Goal: Transaction & Acquisition: Obtain resource

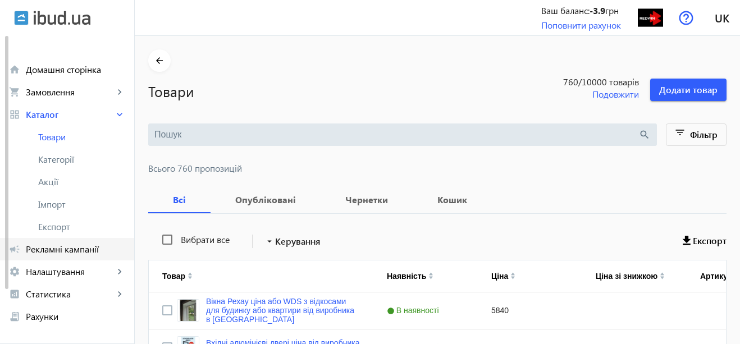
click at [47, 248] on span "Рекламні кампанії" at bounding box center [75, 249] width 99 height 11
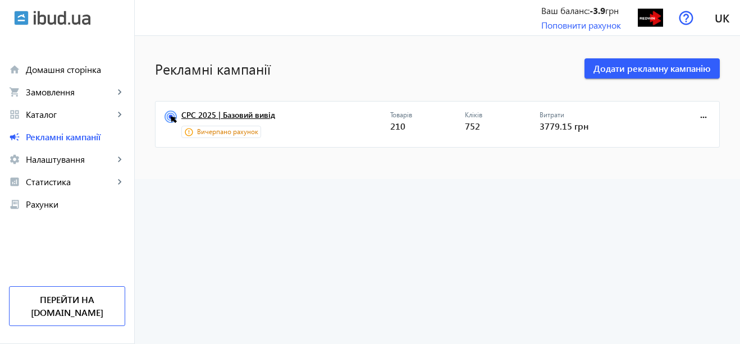
click at [249, 116] on link "CPC 2025 | Базовий вивід" at bounding box center [285, 119] width 209 height 16
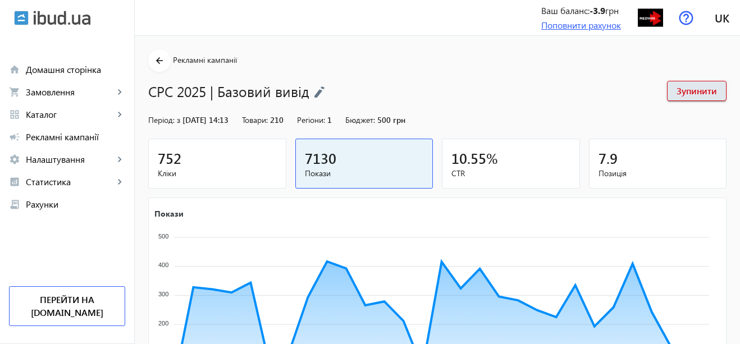
click at [571, 24] on link "Поповнити рахунок" at bounding box center [582, 25] width 80 height 12
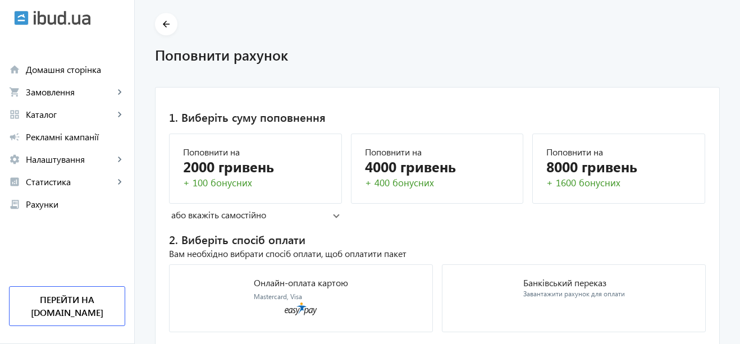
scroll to position [81, 0]
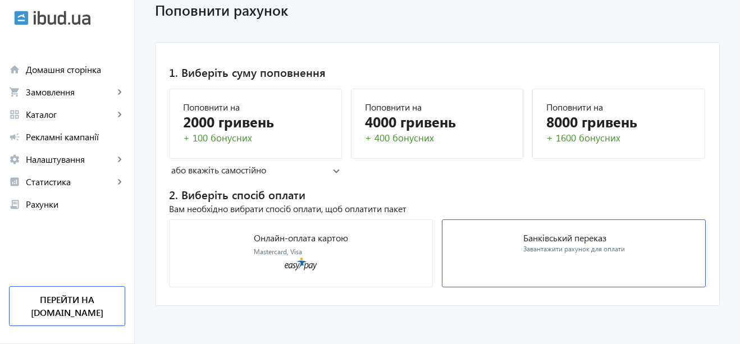
click at [571, 243] on p "Банківський переказ" at bounding box center [575, 238] width 102 height 9
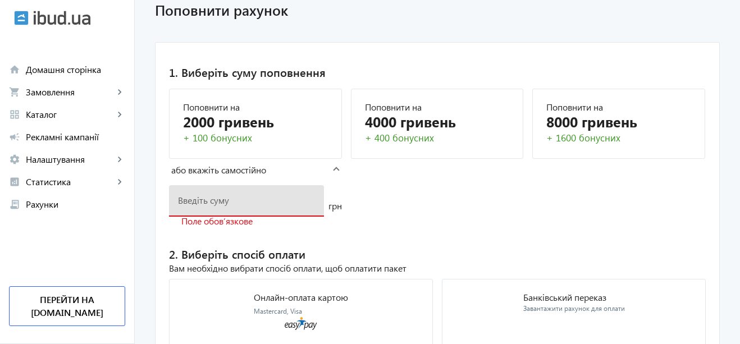
click at [233, 202] on input "number" at bounding box center [246, 200] width 137 height 12
type input "4000"
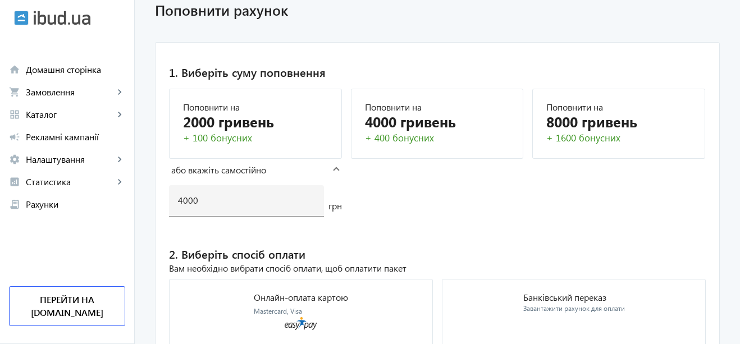
click at [436, 211] on mat-card "1. Виберіть суму поповнення Поповнити на 2000 гривень + 100 бонусних Поповнити …" at bounding box center [437, 204] width 565 height 324
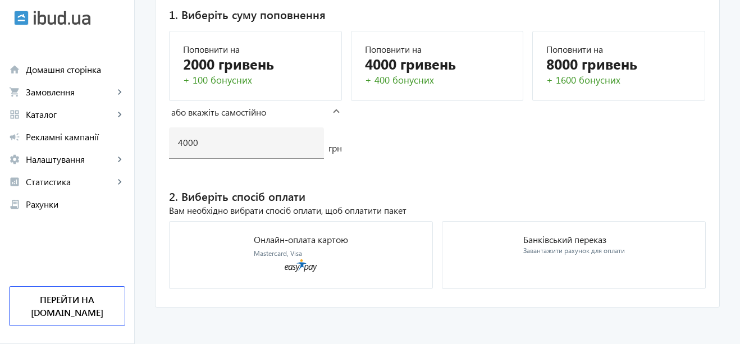
scroll to position [141, 0]
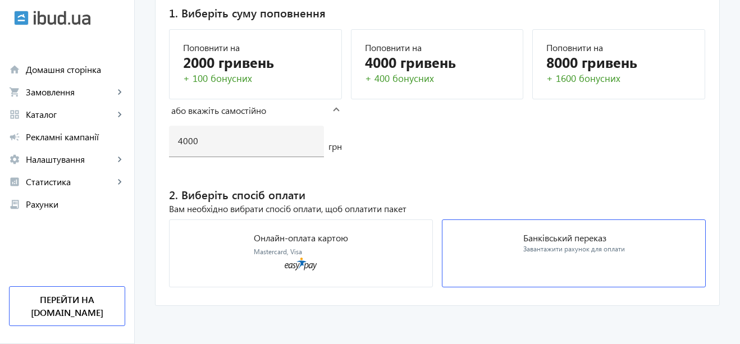
click at [553, 244] on div "Банківський переказ Завантажити рахунок для оплати" at bounding box center [575, 244] width 102 height 21
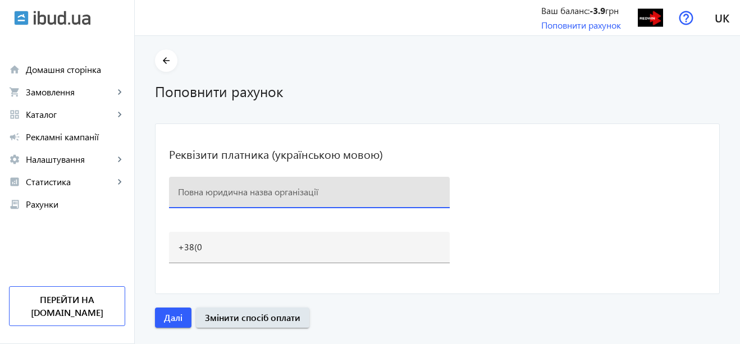
click at [243, 191] on input at bounding box center [309, 192] width 263 height 12
type input "ТОВ РЕДВIН ГРУП п/р UA103052990000026006046709685"
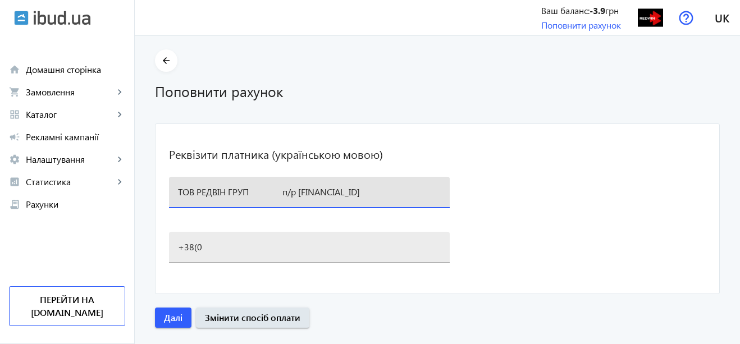
click at [260, 247] on input "+38(0" at bounding box center [309, 247] width 263 height 12
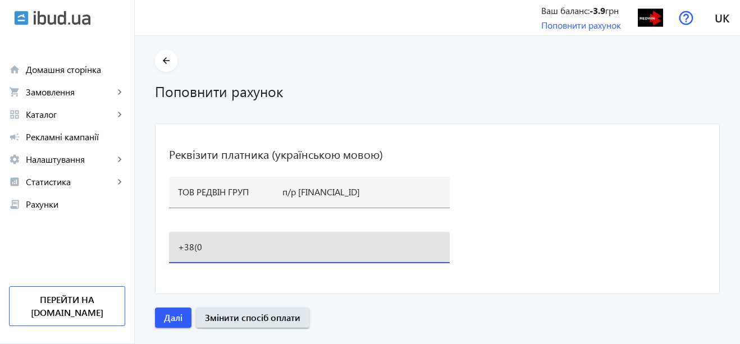
type input "+38(096)145-40-40"
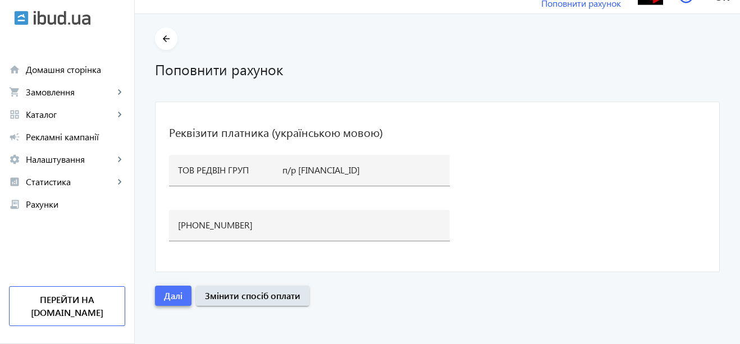
click at [173, 292] on span "Далі" at bounding box center [173, 296] width 19 height 12
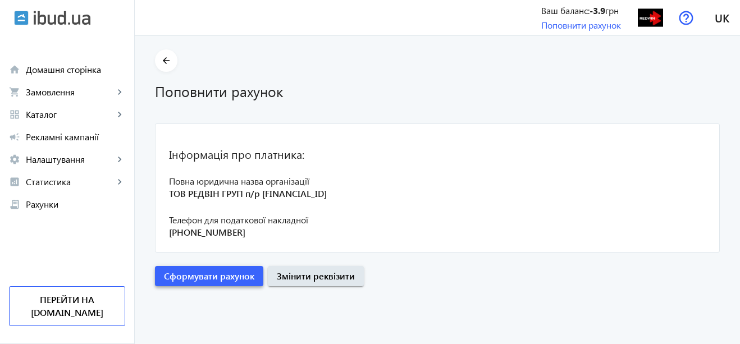
click at [231, 276] on span "Сформувати рахунок" at bounding box center [209, 276] width 90 height 12
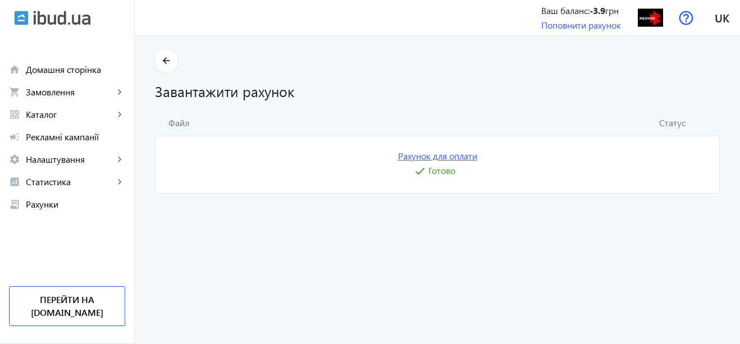
click at [442, 155] on link "Рахунок для оплати" at bounding box center [437, 156] width 79 height 12
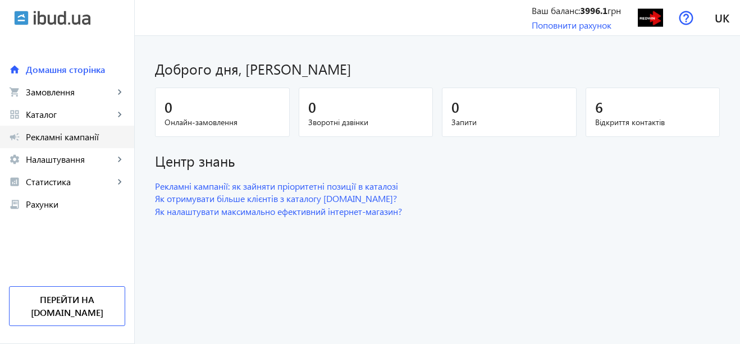
click at [85, 129] on link "campaign Рекламні кампанії" at bounding box center [67, 137] width 134 height 22
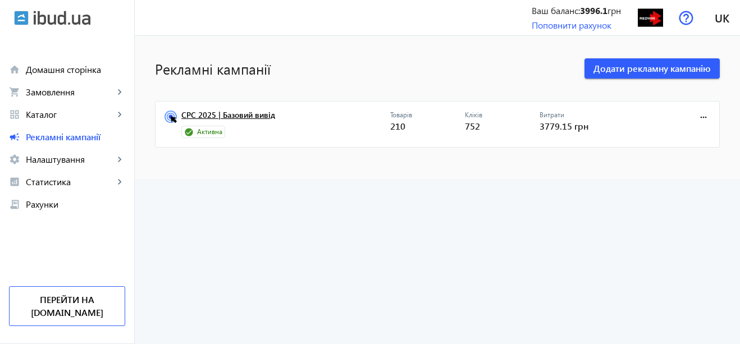
click at [265, 111] on link "CPC 2025 | Базовий вивід" at bounding box center [285, 119] width 209 height 16
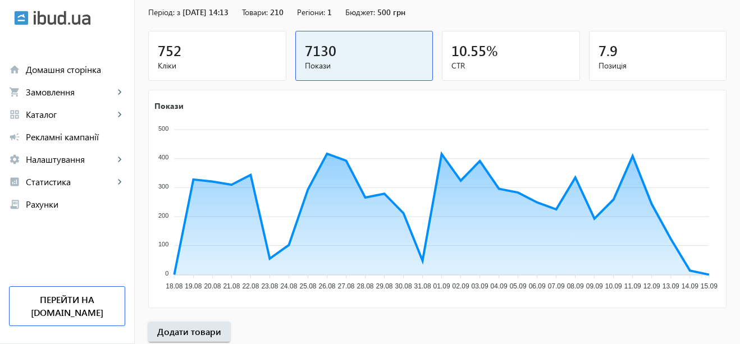
scroll to position [112, 0]
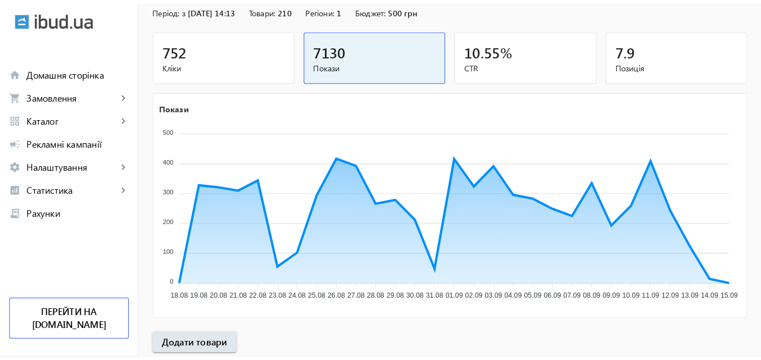
scroll to position [112, 0]
